Goal: Task Accomplishment & Management: Complete application form

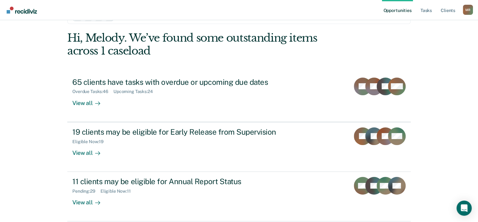
scroll to position [46, 0]
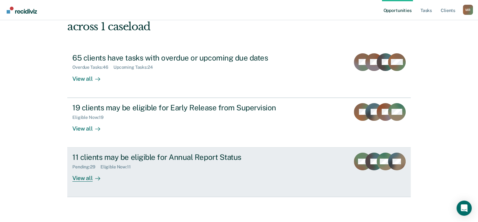
click at [79, 180] on div "View all" at bounding box center [89, 176] width 35 height 12
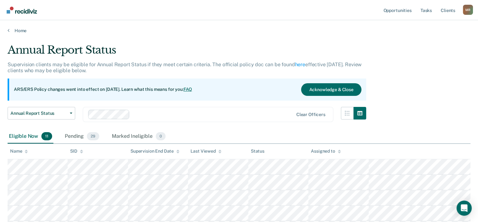
scroll to position [63, 0]
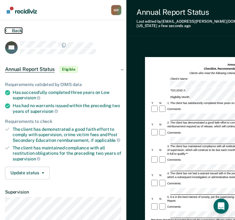
click at [5, 31] on icon at bounding box center [6, 30] width 2 height 5
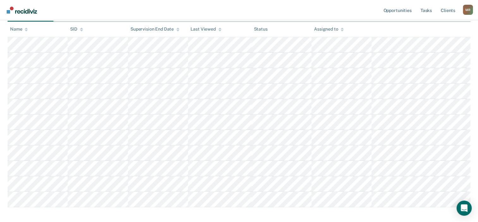
scroll to position [126, 0]
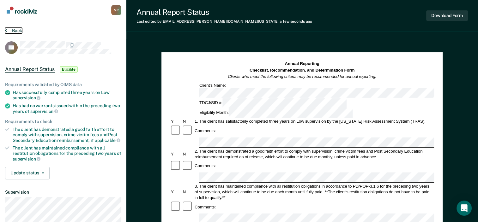
click at [6, 31] on icon at bounding box center [6, 30] width 2 height 5
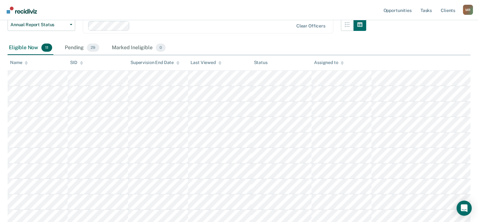
scroll to position [63, 0]
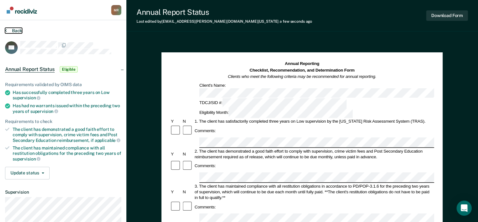
click at [6, 29] on icon at bounding box center [6, 30] width 2 height 5
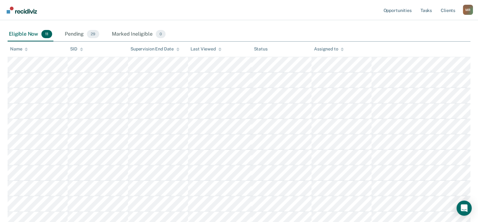
scroll to position [152, 0]
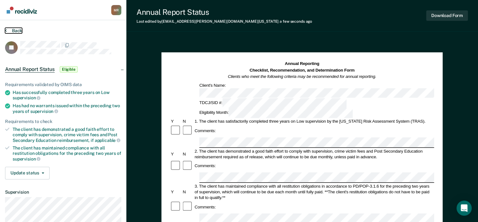
click at [5, 29] on icon at bounding box center [6, 30] width 2 height 5
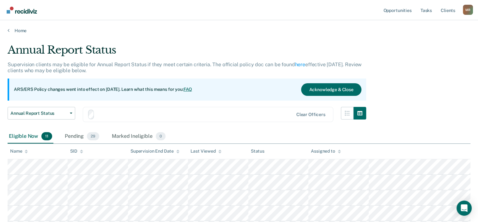
scroll to position [152, 0]
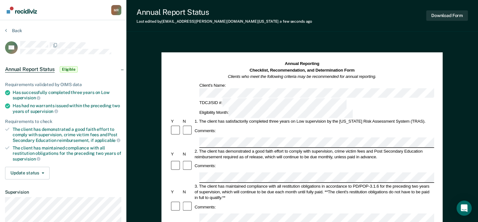
scroll to position [32, 0]
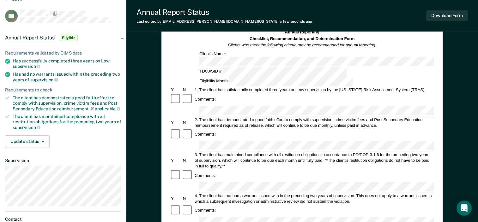
click at [222, 129] on div "Comments:" at bounding box center [302, 135] width 264 height 12
click at [217, 152] on div "3. The client has maintained compliance with all restitution obligations in acc…" at bounding box center [314, 160] width 240 height 17
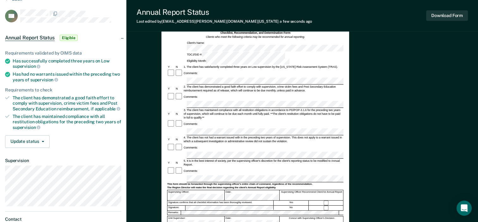
scroll to position [0, 0]
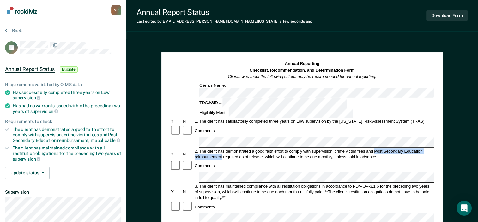
drag, startPoint x: 222, startPoint y: 129, endPoint x: 374, endPoint y: 123, distance: 152.4
click at [374, 148] on div "2. The client has demonstrated a good faith effort to comply with supervision, …" at bounding box center [314, 153] width 240 height 11
drag, startPoint x: 374, startPoint y: 123, endPoint x: 378, endPoint y: 120, distance: 4.4
copy div "Post Secondary Education reimbursement"
click at [188, 160] on div at bounding box center [188, 166] width 12 height 12
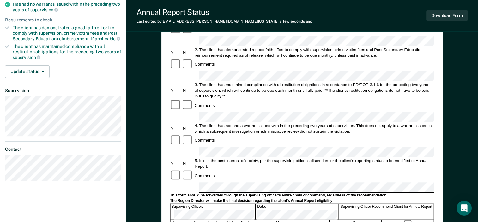
scroll to position [95, 0]
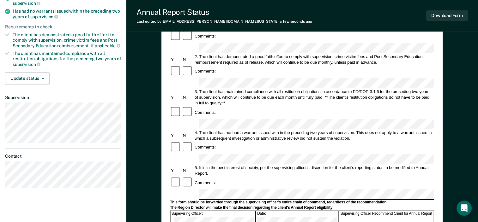
click at [276, 107] on form "Annual Reporting Checklist, Recommendation, and Determination Form Clients who …" at bounding box center [302, 188] width 264 height 445
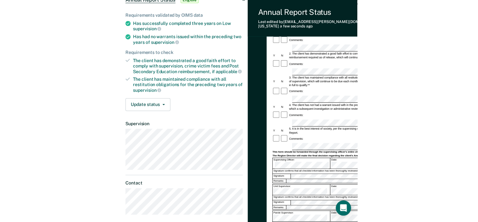
scroll to position [0, 0]
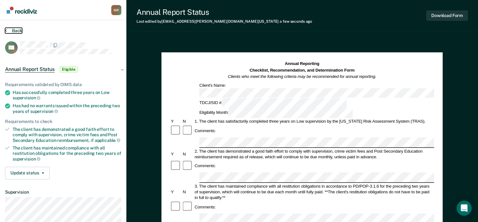
click at [6, 29] on icon at bounding box center [6, 30] width 2 height 5
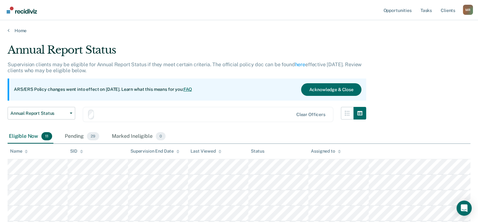
scroll to position [152, 0]
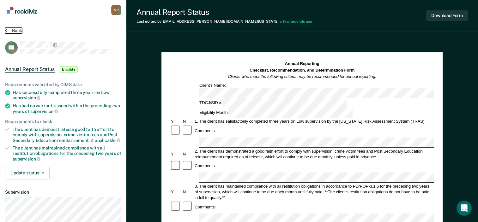
click at [9, 30] on button "Back" at bounding box center [13, 31] width 17 height 6
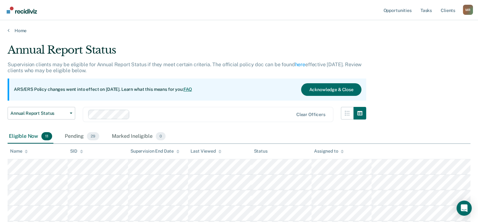
scroll to position [152, 0]
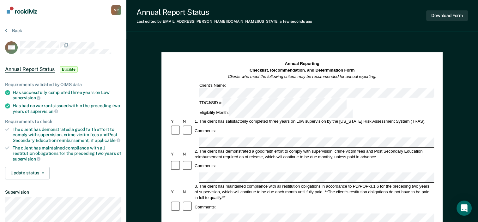
click at [277, 160] on div "Comments:" at bounding box center [302, 166] width 264 height 12
click at [7, 31] on button "Back" at bounding box center [13, 31] width 17 height 6
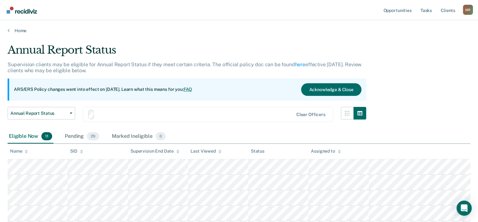
scroll to position [152, 0]
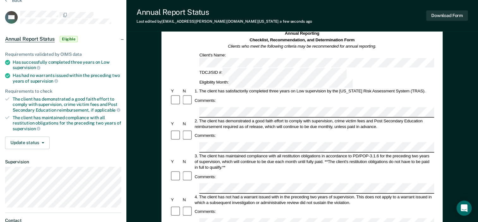
scroll to position [63, 0]
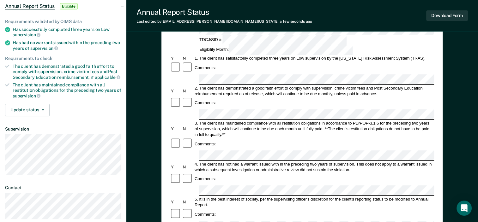
click at [234, 173] on div "Comments:" at bounding box center [302, 179] width 264 height 12
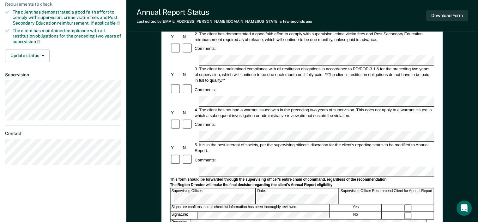
scroll to position [0, 0]
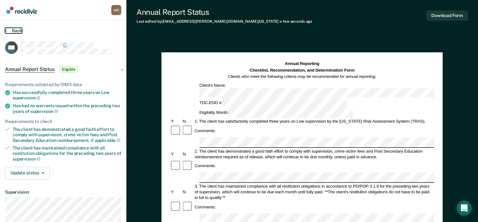
click at [5, 32] on icon at bounding box center [6, 30] width 2 height 5
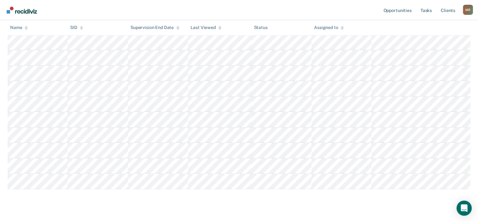
scroll to position [152, 0]
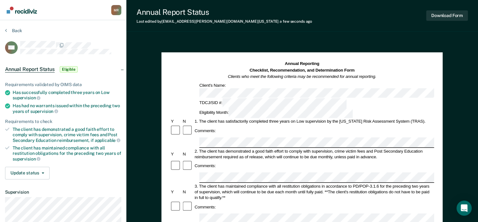
click at [270, 125] on div "Comments:" at bounding box center [302, 131] width 264 height 12
click at [7, 31] on button "Back" at bounding box center [13, 31] width 17 height 6
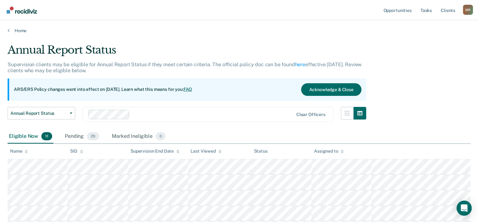
scroll to position [152, 0]
